Goal: Check status: Check status

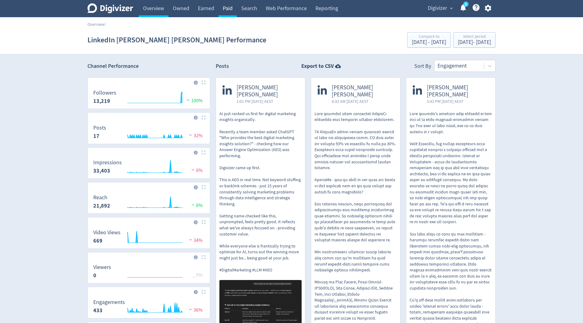
click at [231, 7] on link "Paid" at bounding box center [227, 8] width 18 height 17
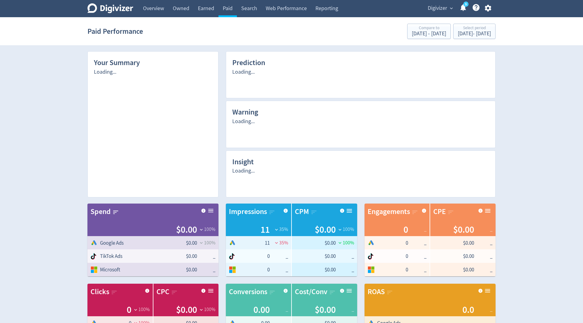
click at [439, 4] on span "Digivizer" at bounding box center [437, 8] width 19 height 10
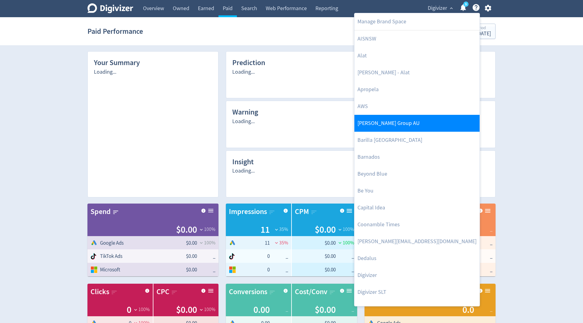
click at [380, 122] on link "[PERSON_NAME] Group AU" at bounding box center [416, 123] width 125 height 17
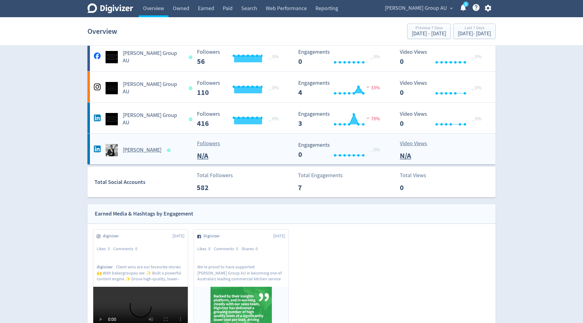
scroll to position [30, 0]
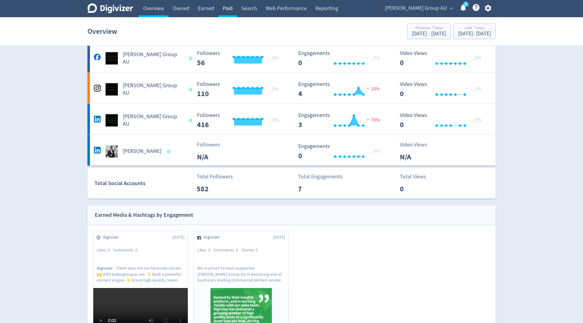
click at [228, 3] on link "Paid" at bounding box center [227, 8] width 18 height 17
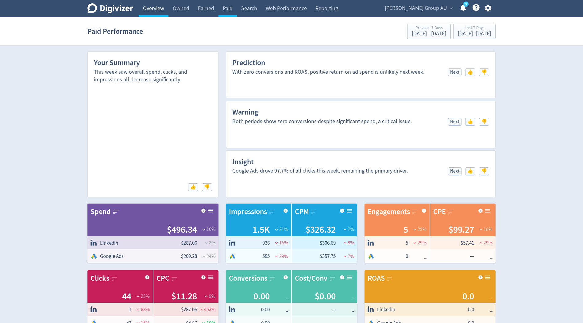
click at [159, 7] on link "Overview" at bounding box center [154, 8] width 30 height 17
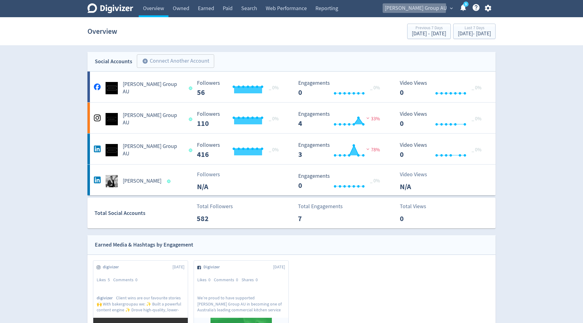
click at [440, 7] on span "[PERSON_NAME] Group AU" at bounding box center [416, 8] width 62 height 10
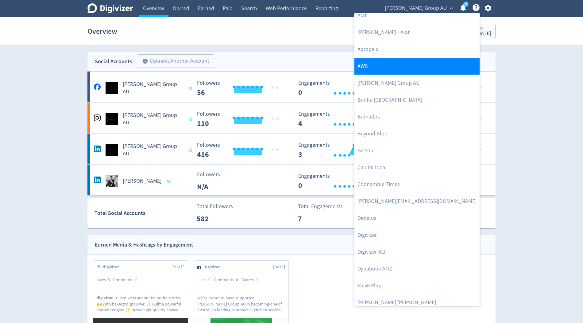
scroll to position [48, 0]
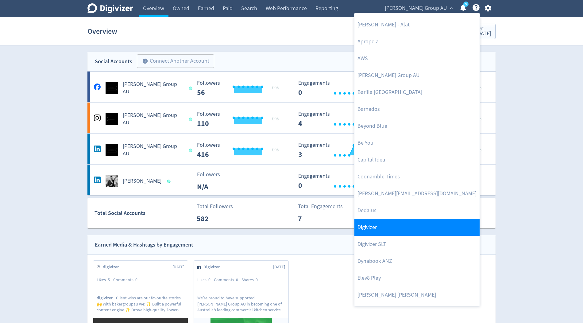
click at [377, 220] on link "Digivizer" at bounding box center [416, 227] width 125 height 17
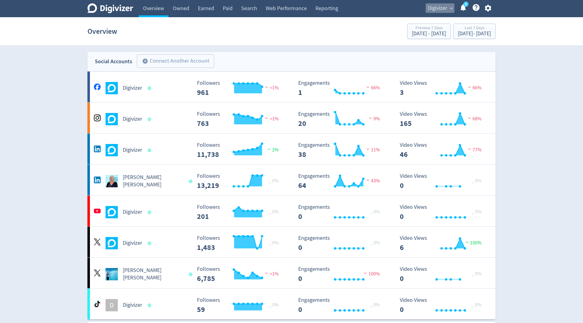
click at [430, 7] on span "Digivizer" at bounding box center [437, 8] width 19 height 10
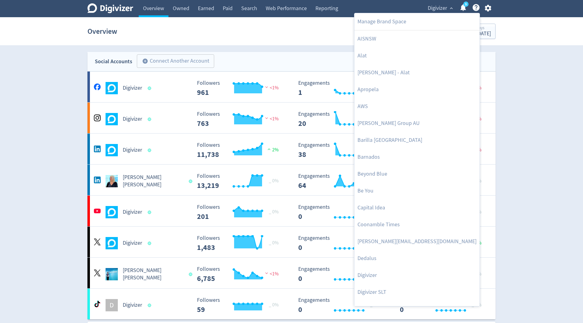
click at [147, 186] on div at bounding box center [291, 161] width 583 height 323
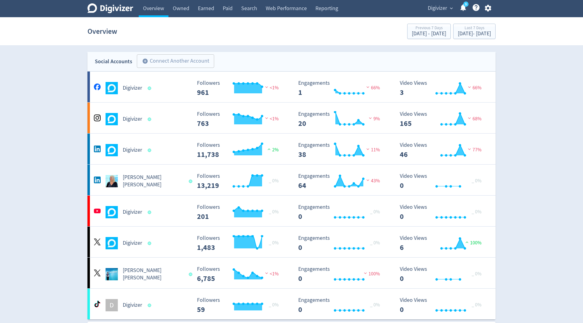
click at [148, 182] on h5 "[PERSON_NAME] [PERSON_NAME]" at bounding box center [153, 181] width 60 height 15
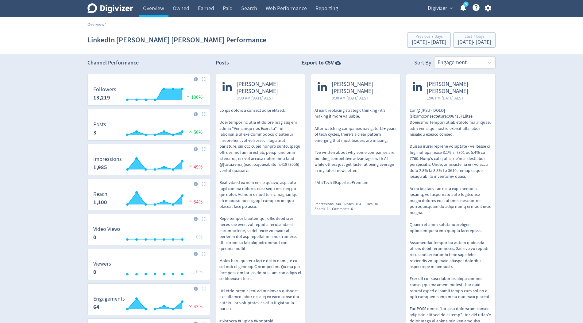
scroll to position [4, 0]
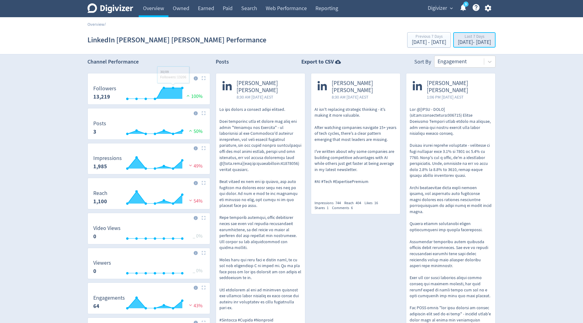
click at [455, 41] on div "Last 7 Days [DATE] - [DATE]" at bounding box center [474, 40] width 39 height 13
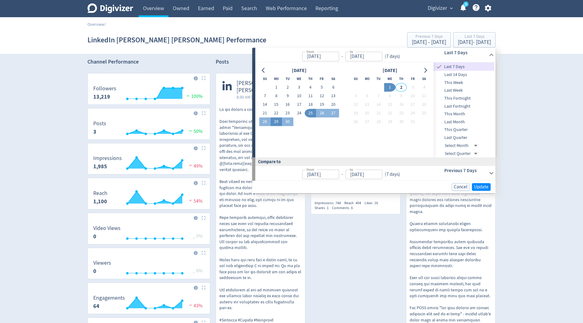
click at [274, 120] on button "29" at bounding box center [275, 121] width 11 height 9
type input "[DATE]"
click at [391, 87] on button "1" at bounding box center [389, 87] width 11 height 9
type input "[DATE]"
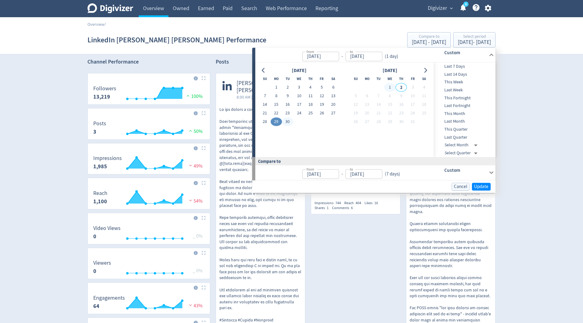
type input "[DATE]"
click at [481, 184] on span "Update" at bounding box center [481, 186] width 14 height 5
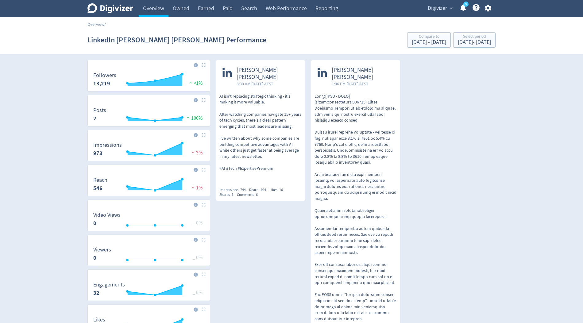
scroll to position [6, 0]
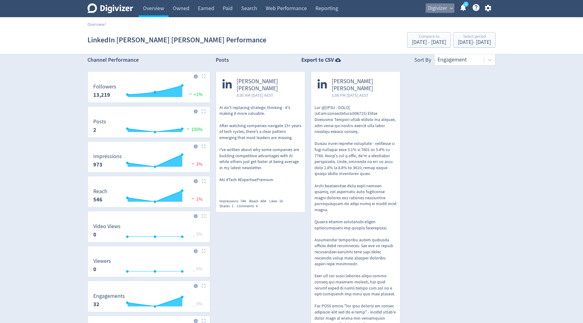
click at [439, 9] on span "Digivizer" at bounding box center [437, 8] width 19 height 10
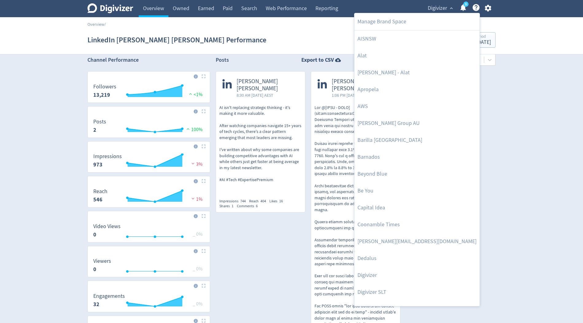
click at [152, 12] on div at bounding box center [291, 161] width 583 height 323
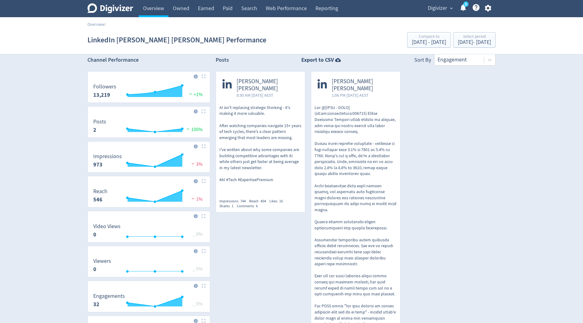
click at [152, 12] on body "Digivizer Logo [PERSON_NAME] Logo Overview Owned Earned Paid Search Web Perform…" at bounding box center [291, 240] width 583 height 492
click at [163, 12] on link "Overview" at bounding box center [154, 8] width 30 height 17
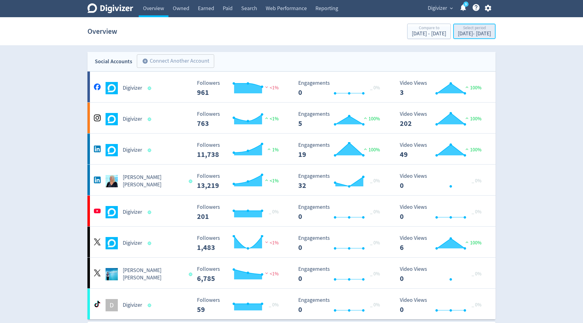
click at [458, 32] on div "[DATE] - [DATE]" at bounding box center [474, 34] width 33 height 6
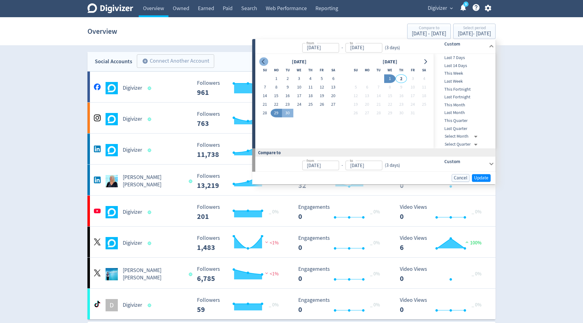
click at [263, 61] on icon "Go to previous month" at bounding box center [263, 61] width 5 height 5
click at [268, 76] on button "1" at bounding box center [264, 79] width 11 height 9
type input "[DATE]"
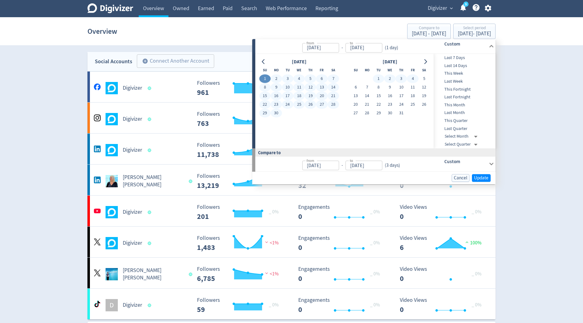
click at [428, 57] on div at bounding box center [425, 61] width 9 height 9
click at [428, 60] on icon "Go to next month" at bounding box center [425, 61] width 5 height 5
click at [425, 60] on icon "Go to next month" at bounding box center [425, 61] width 5 height 5
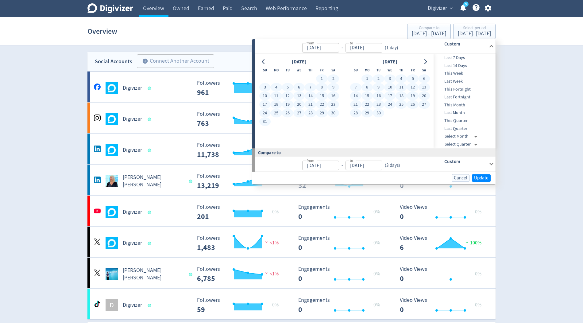
click at [378, 114] on button "30" at bounding box center [378, 113] width 11 height 9
type input "[DATE]"
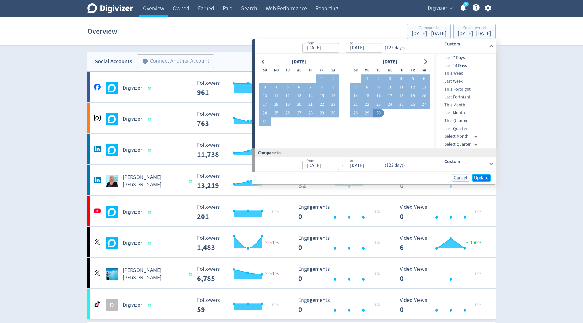
click at [476, 176] on span "Update" at bounding box center [481, 177] width 14 height 5
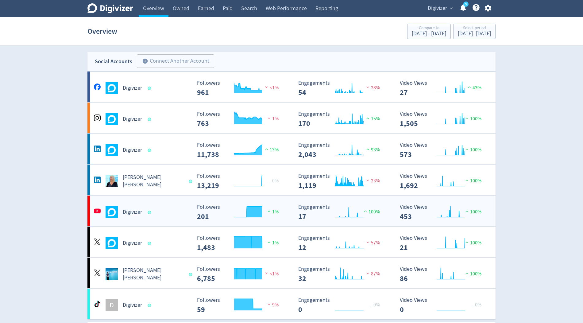
click at [367, 205] on rect "\a Engagements\a 17\a" at bounding box center [341, 212] width 92 height 16
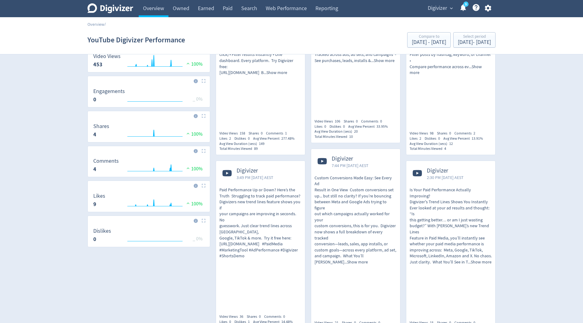
scroll to position [324, 0]
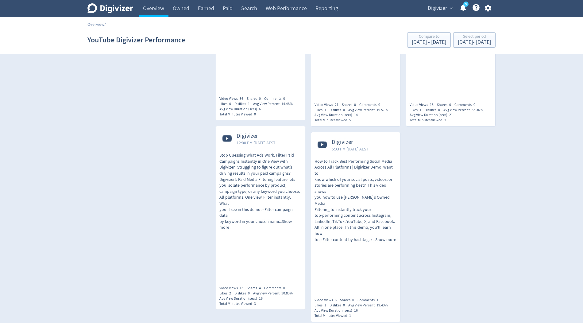
drag, startPoint x: 164, startPoint y: 312, endPoint x: 312, endPoint y: 315, distance: 147.9
drag, startPoint x: 440, startPoint y: 299, endPoint x: 436, endPoint y: 312, distance: 13.2
click at [436, 312] on div "Channel Performance Created with Highcharts 10.3.3 Followers 201 1% Created wit…" at bounding box center [291, 56] width 419 height 641
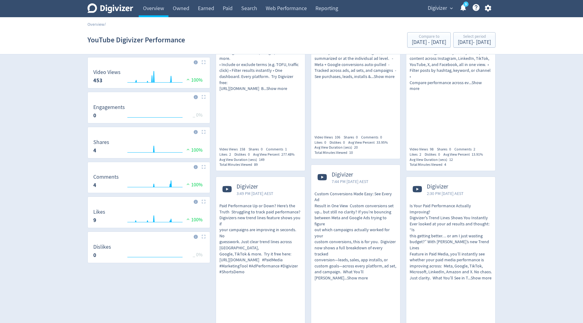
scroll to position [0, 0]
